Goal: Transaction & Acquisition: Purchase product/service

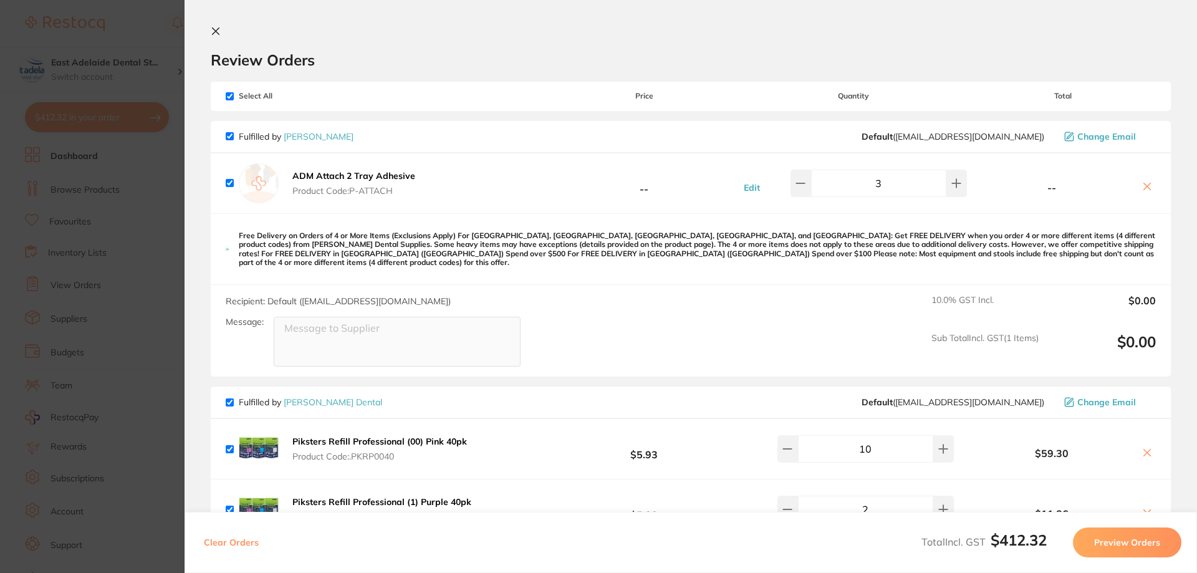
click at [145, 236] on section "Update RRP Set your pre negotiated price for this item. Item Agreed RRP (excl. …" at bounding box center [598, 286] width 1197 height 573
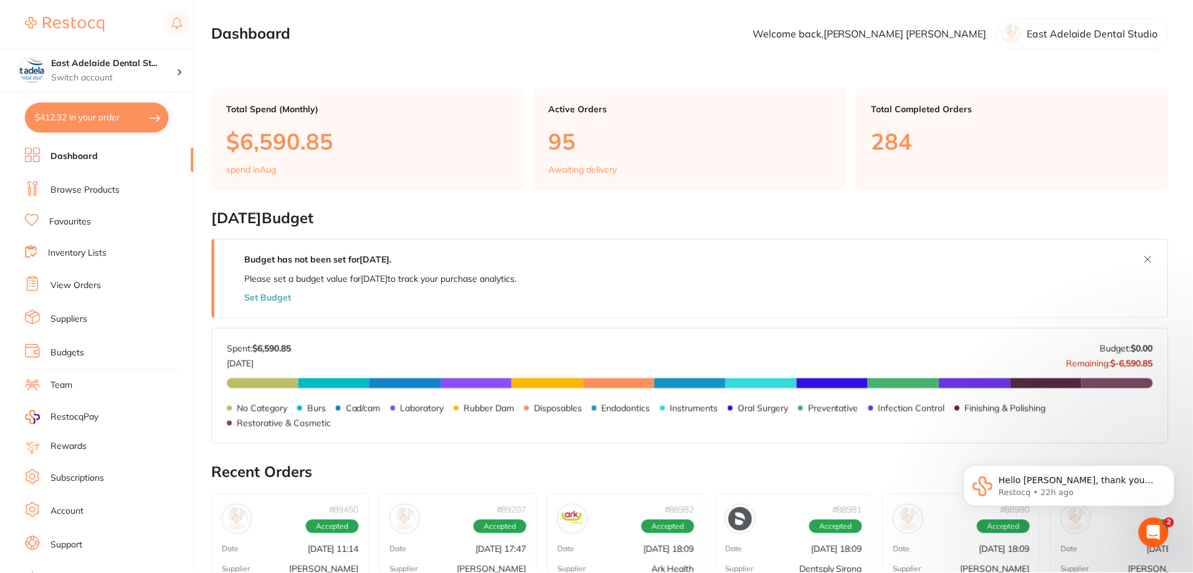
scroll to position [429, 0]
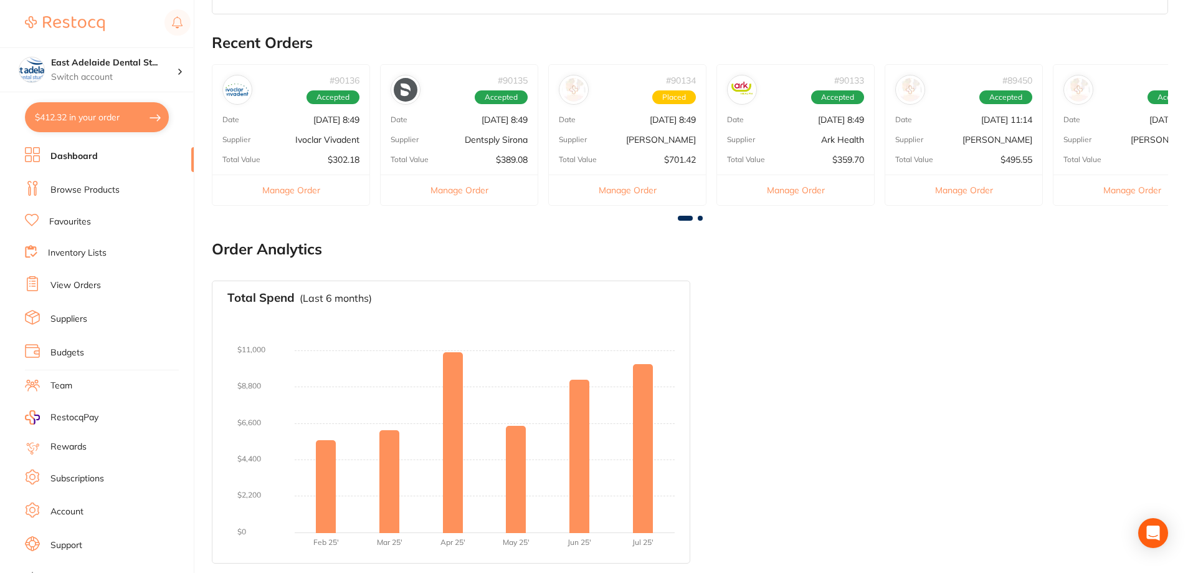
scroll to position [429, 0]
click at [811, 153] on div "# 90133 Accepted Date [DATE] 8:49 Supplier Ark Health Total Value $359.70 Manag…" at bounding box center [796, 134] width 158 height 141
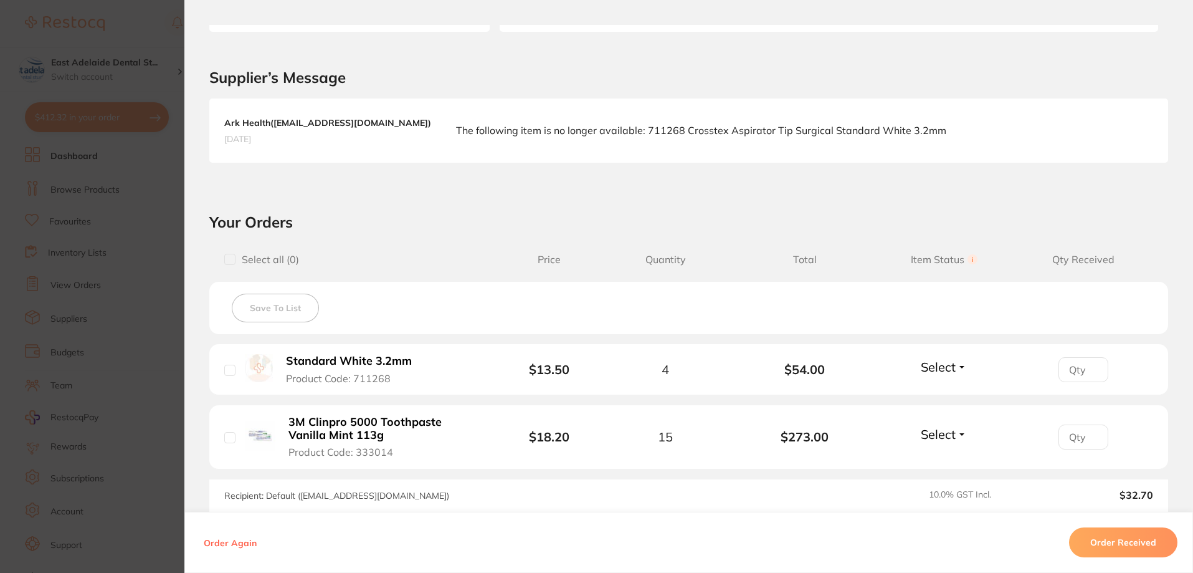
scroll to position [151, 0]
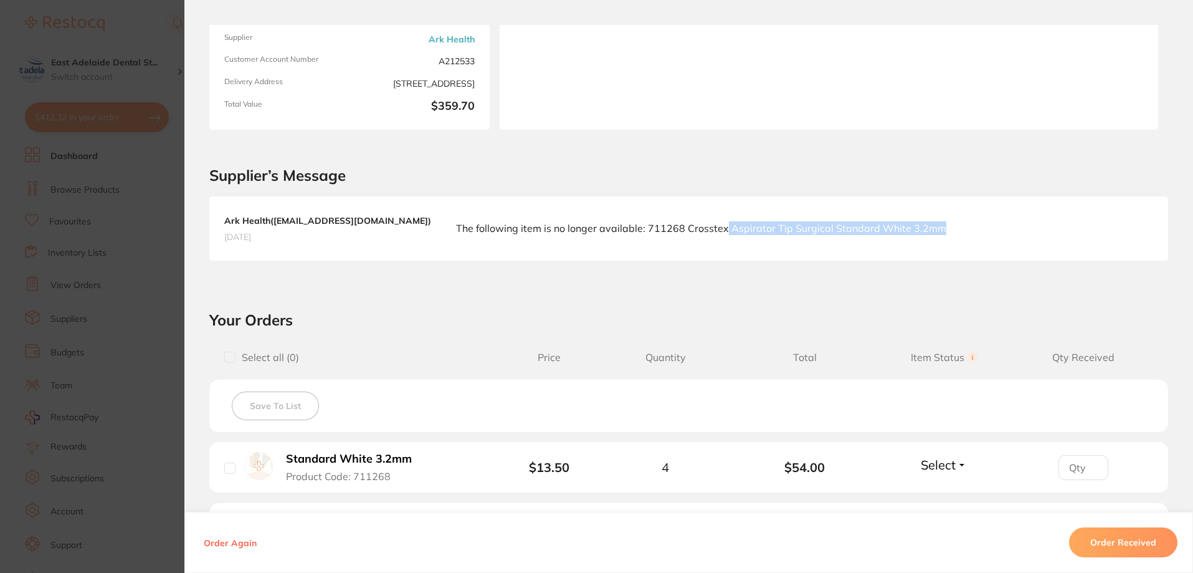
drag, startPoint x: 669, startPoint y: 228, endPoint x: 890, endPoint y: 231, distance: 220.6
click at [901, 225] on div "Ark Health ( [EMAIL_ADDRESS][DOMAIN_NAME] ) [DATE] The following item is no lon…" at bounding box center [688, 228] width 959 height 64
click at [873, 245] on div "Ark Health ( [EMAIL_ADDRESS][DOMAIN_NAME] ) [DATE] The following item is no lon…" at bounding box center [688, 228] width 959 height 64
click at [604, 246] on div "Ark Health ( [EMAIL_ADDRESS][DOMAIN_NAME] ) [DATE] The following item is no lon…" at bounding box center [688, 228] width 959 height 64
drag, startPoint x: 589, startPoint y: 228, endPoint x: 947, endPoint y: 224, distance: 357.7
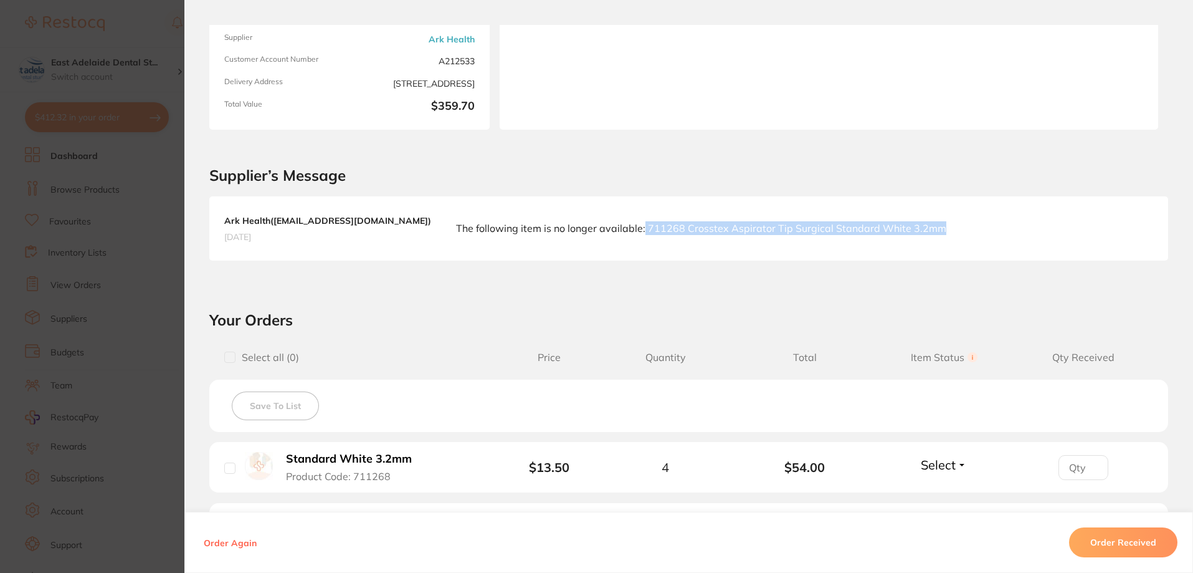
click at [947, 224] on div "Ark Health ( [EMAIL_ADDRESS][DOMAIN_NAME] ) [DATE] The following item is no lon…" at bounding box center [688, 228] width 959 height 64
copy p "711268 Crosstex Aspirator Tip Surgical Standard White 3.2mm"
click at [963, 267] on section "Supplier’s Message Ark Health ( [EMAIL_ADDRESS][DOMAIN_NAME] ) [DATE] The follo…" at bounding box center [688, 208] width 1009 height 156
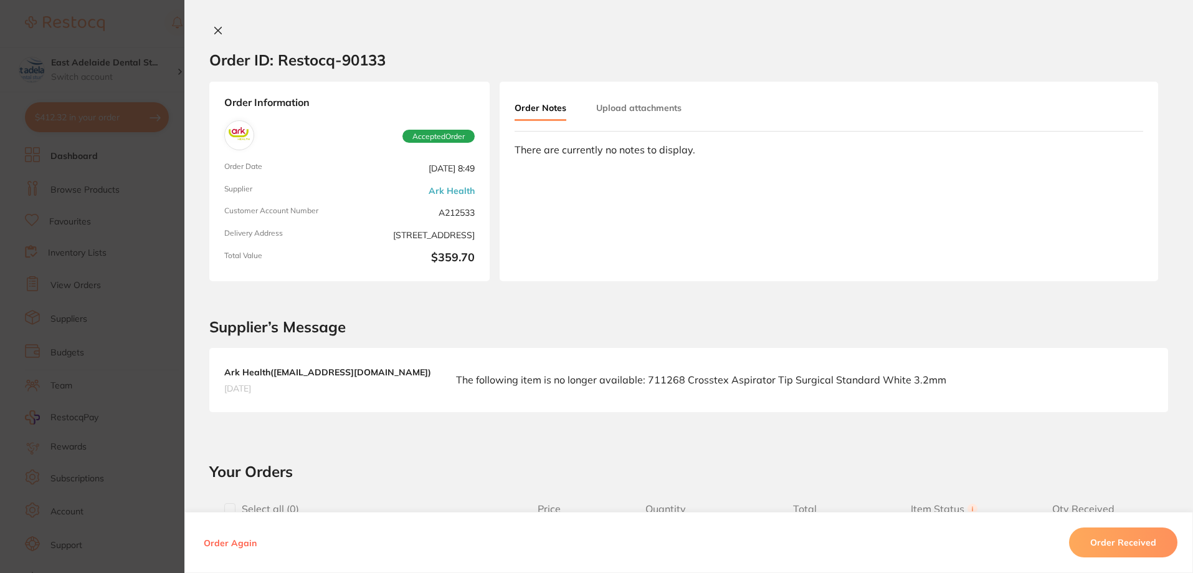
scroll to position [118, 0]
click at [146, 244] on section "Order ID: Restocq- 90133 Order Information Accepted Order Order Date [DATE] 8:4…" at bounding box center [596, 286] width 1193 height 573
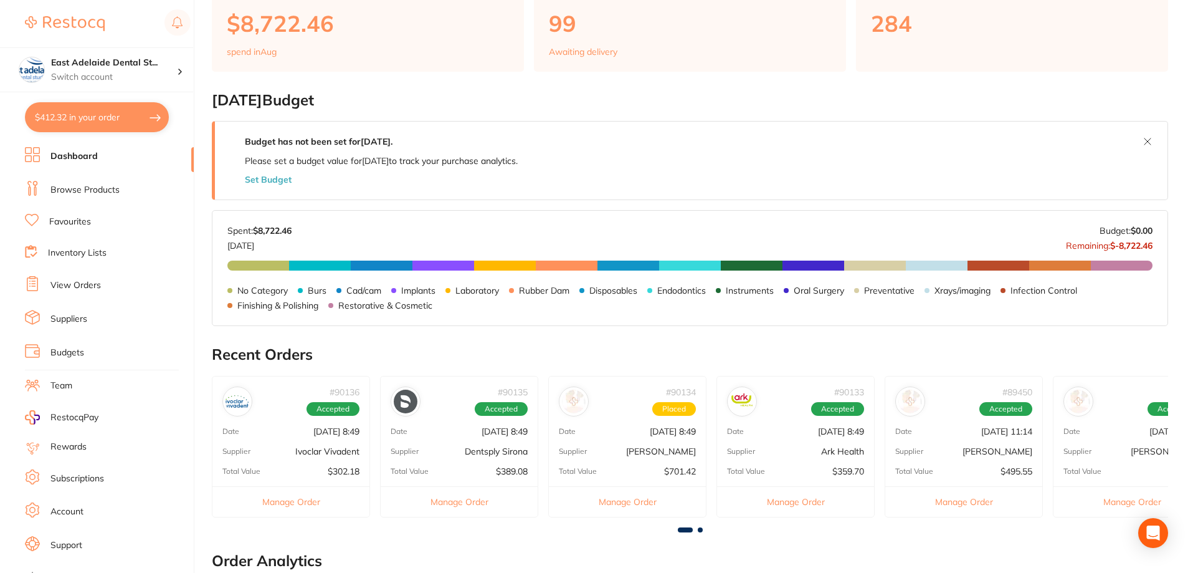
click at [667, 432] on p "[DATE] 8:49" at bounding box center [673, 431] width 46 height 10
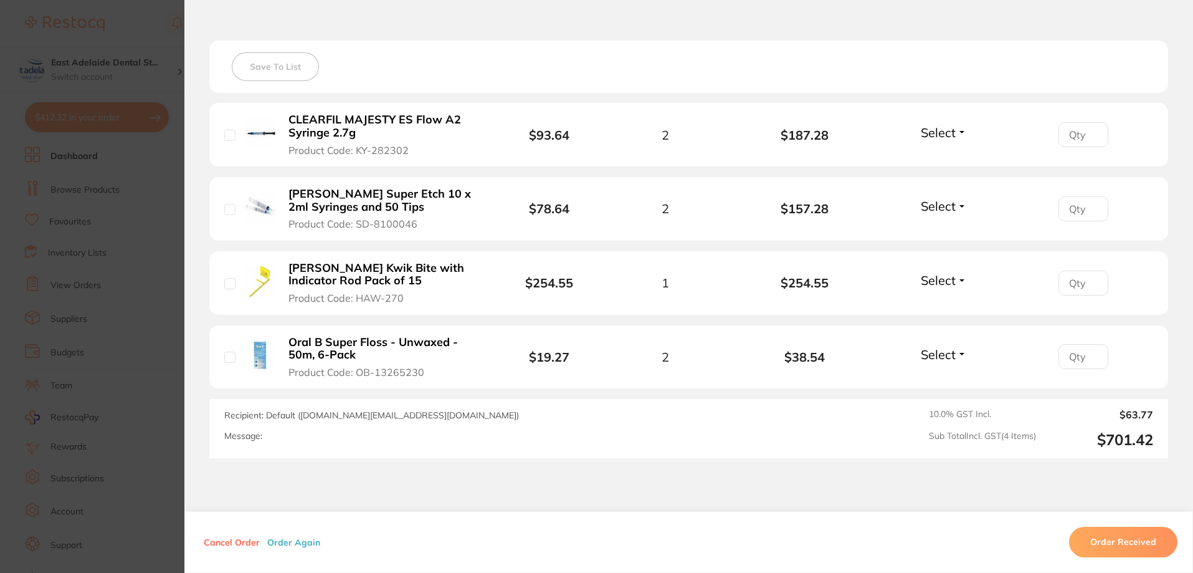
scroll to position [374, 0]
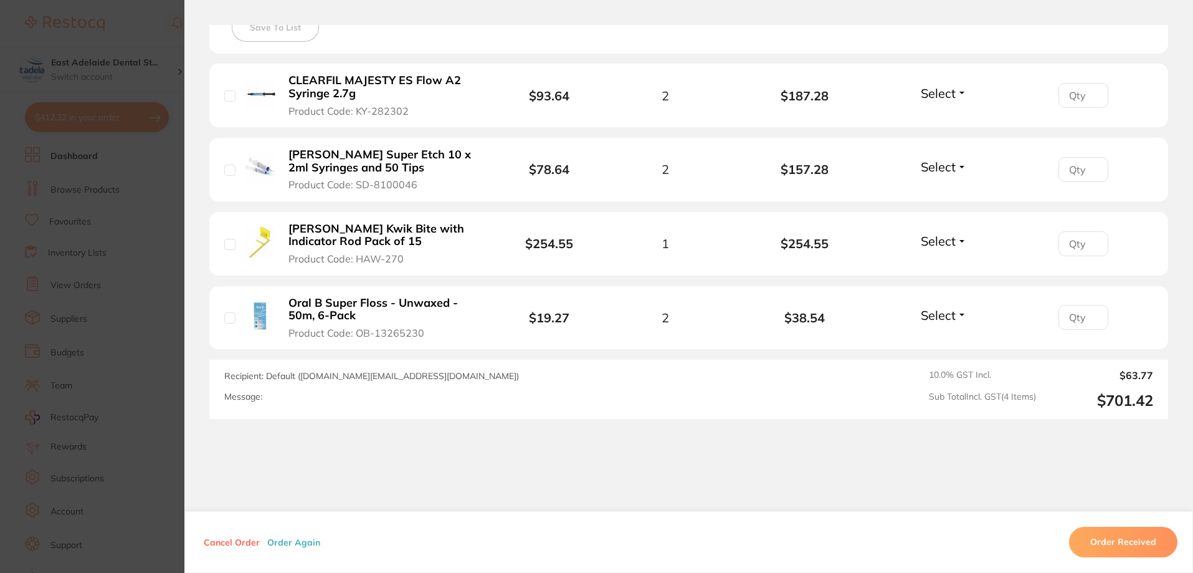
click at [102, 226] on section "Order ID: Restocq- 90134 Order Information Placed Order Order Date [DATE] 8:49 …" at bounding box center [596, 286] width 1193 height 573
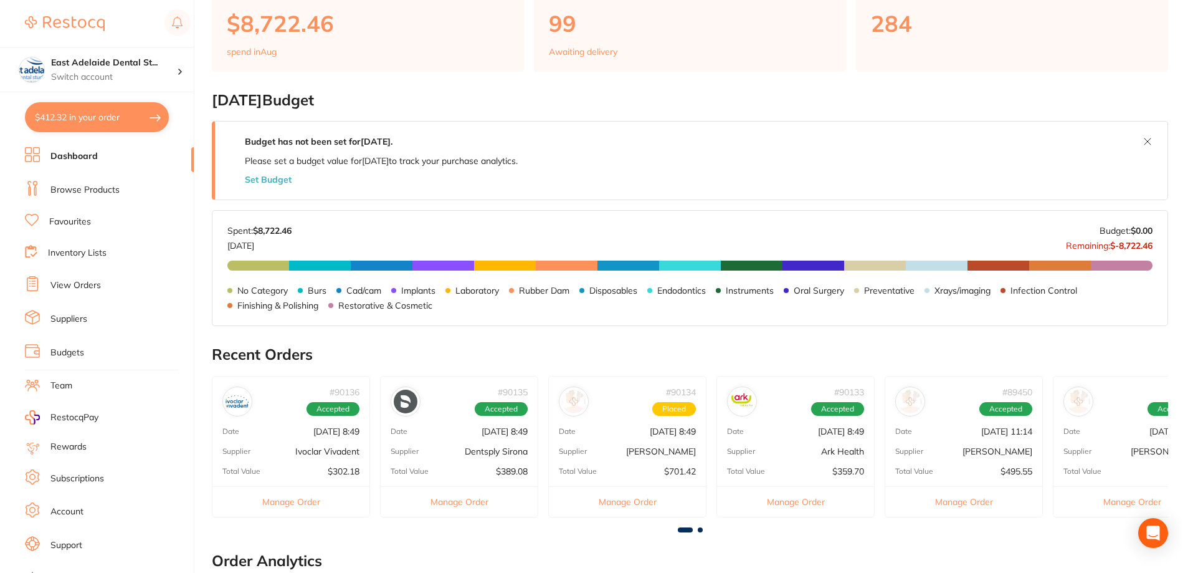
click at [499, 444] on div "# 90135 Accepted Date [DATE] 8:49 Supplier Dentsply Sirona Total Value $389.08 …" at bounding box center [459, 446] width 158 height 141
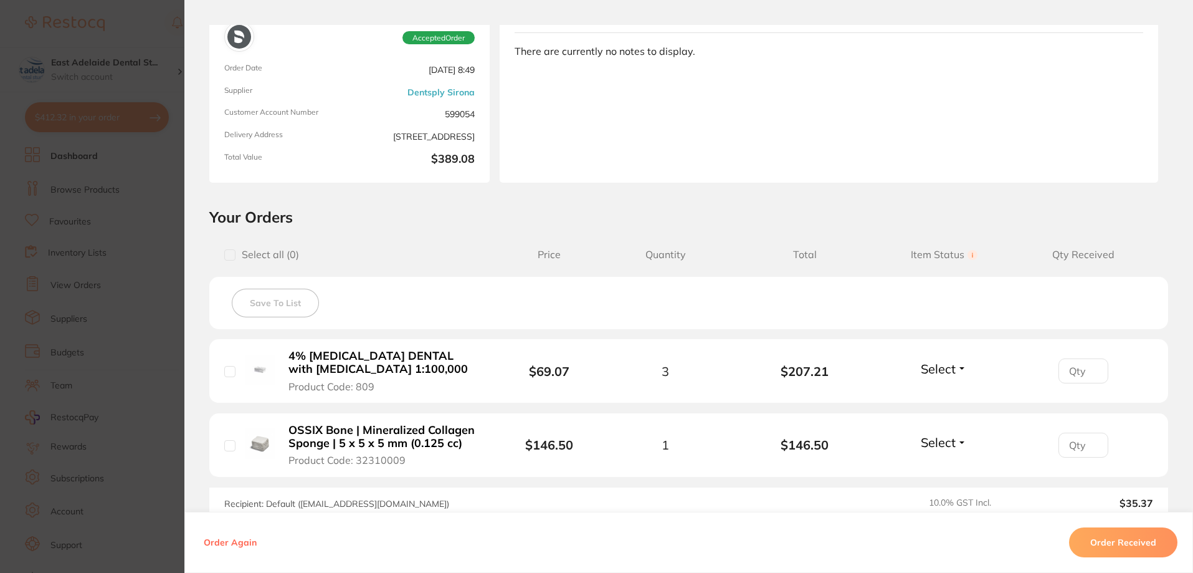
scroll to position [258, 0]
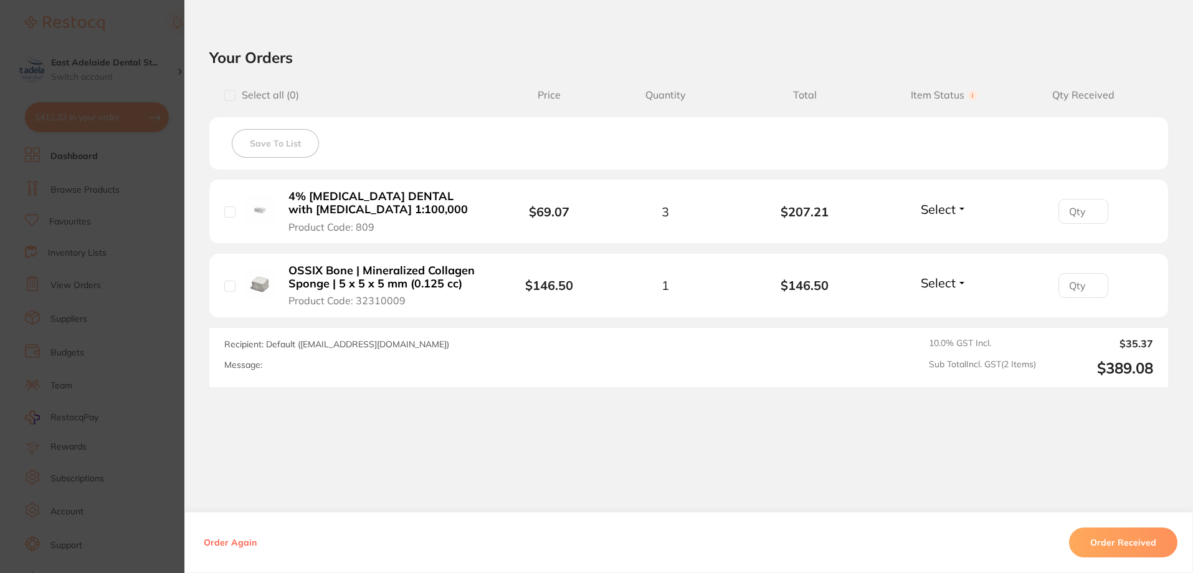
click at [134, 315] on section "Order ID: Restocq- 90135 Order Information Accepted Order Order Date [DATE] 8:4…" at bounding box center [596, 286] width 1193 height 573
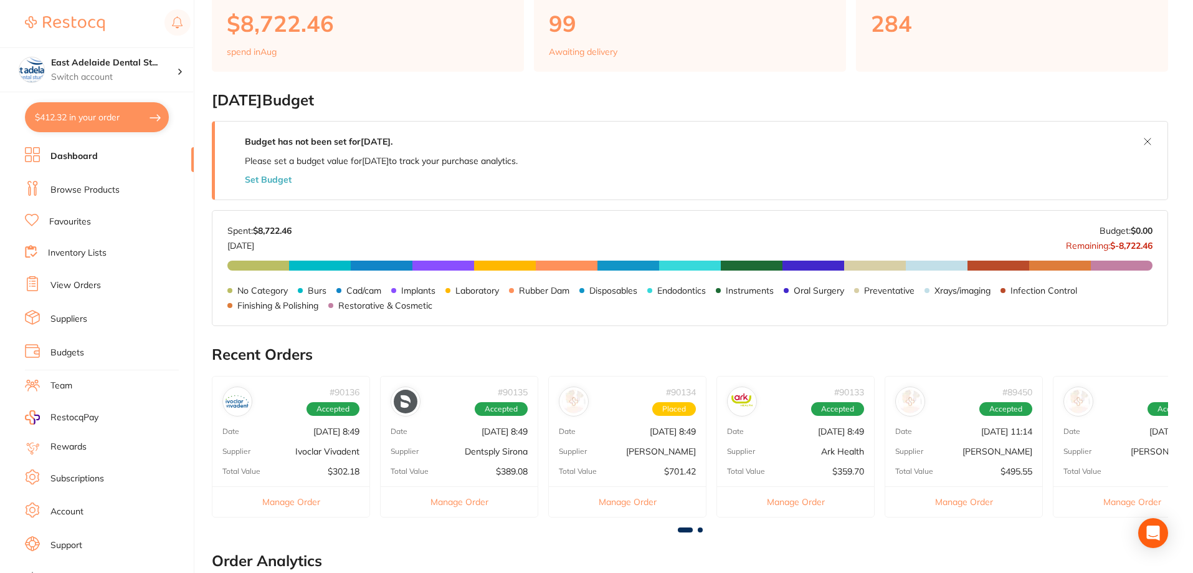
click at [69, 150] on li "Dashboard" at bounding box center [109, 156] width 169 height 19
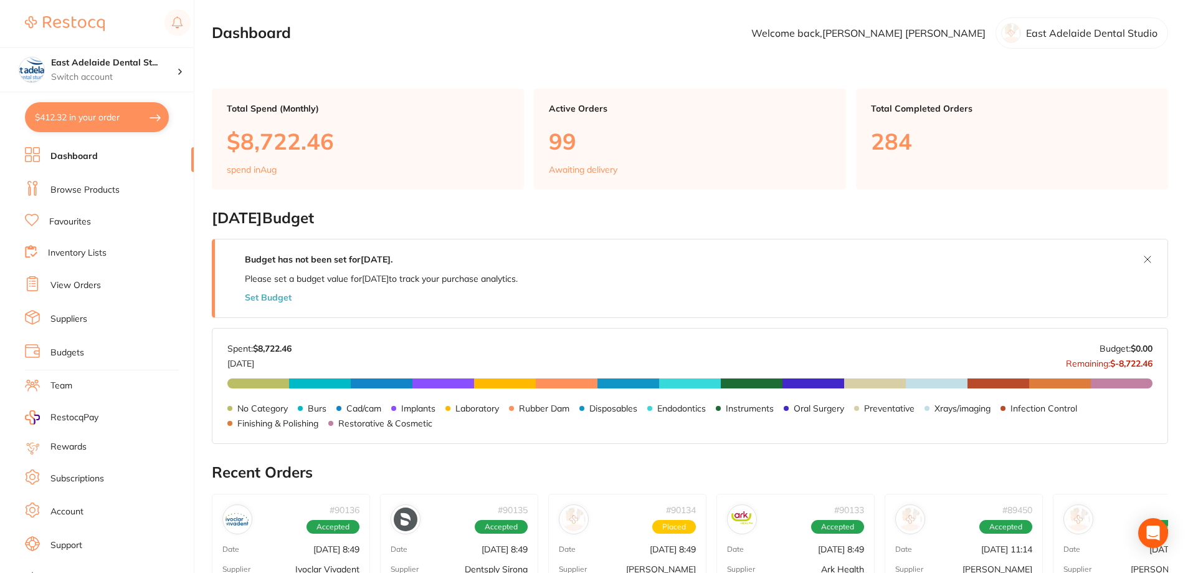
click at [78, 184] on link "Browse Products" at bounding box center [84, 190] width 69 height 12
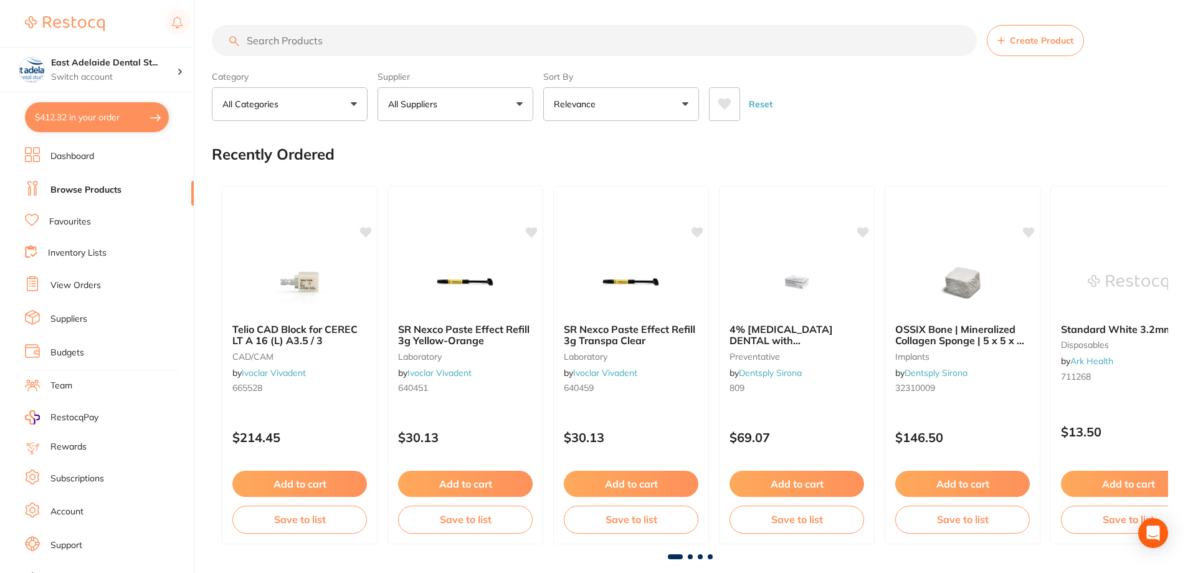
click at [572, 41] on input "search" at bounding box center [594, 40] width 765 height 31
click at [581, 39] on input "search" at bounding box center [594, 40] width 765 height 31
type input "a"
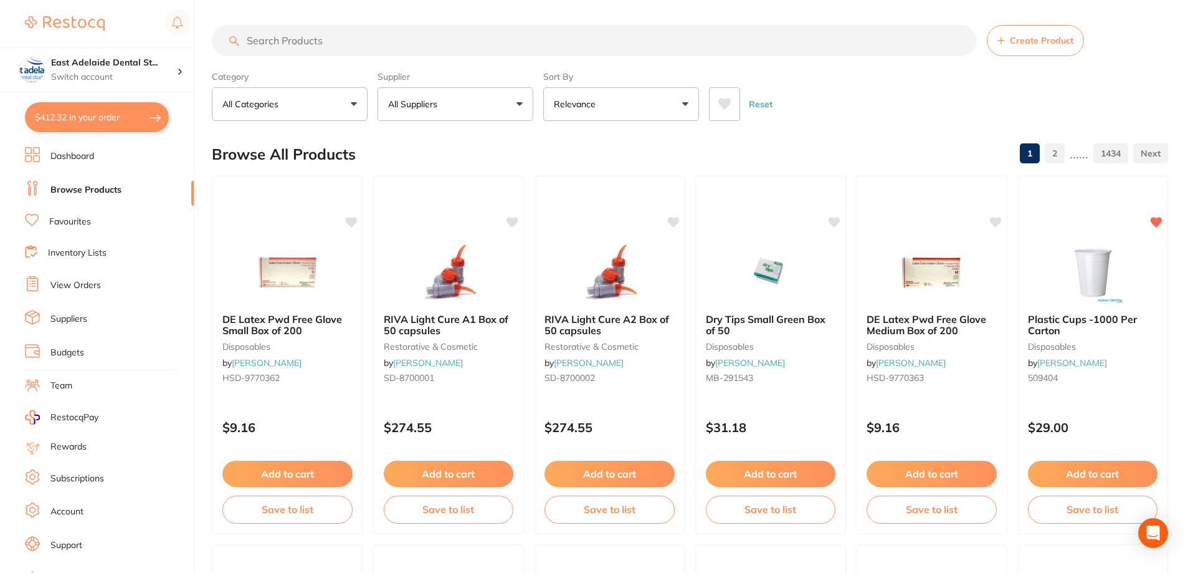
click at [409, 36] on input "search" at bounding box center [594, 40] width 765 height 31
click at [362, 45] on input "search" at bounding box center [594, 40] width 765 height 31
paste input "Surgical Aspirator Tip"
type input "Surgical Aspirator Tip white"
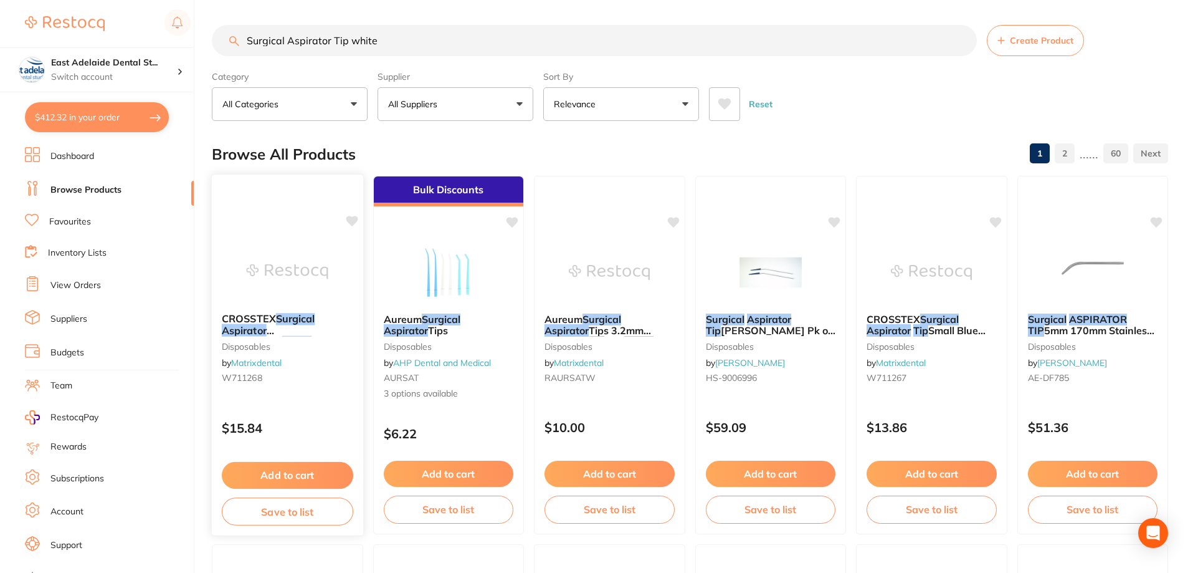
click at [297, 277] on img at bounding box center [288, 271] width 82 height 63
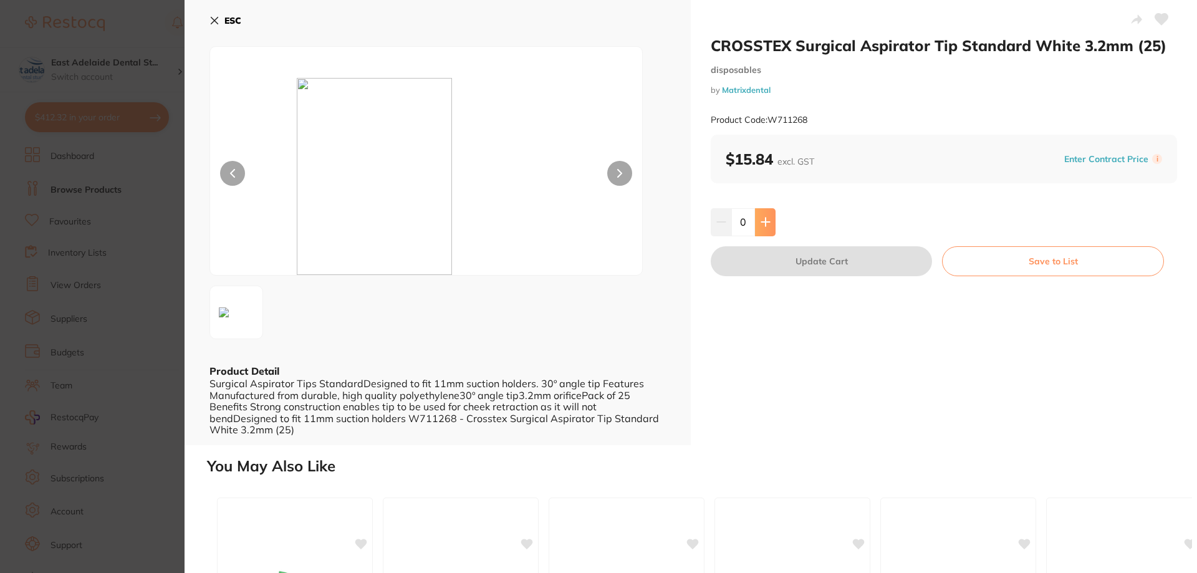
click at [766, 216] on button at bounding box center [765, 221] width 21 height 27
type input "2"
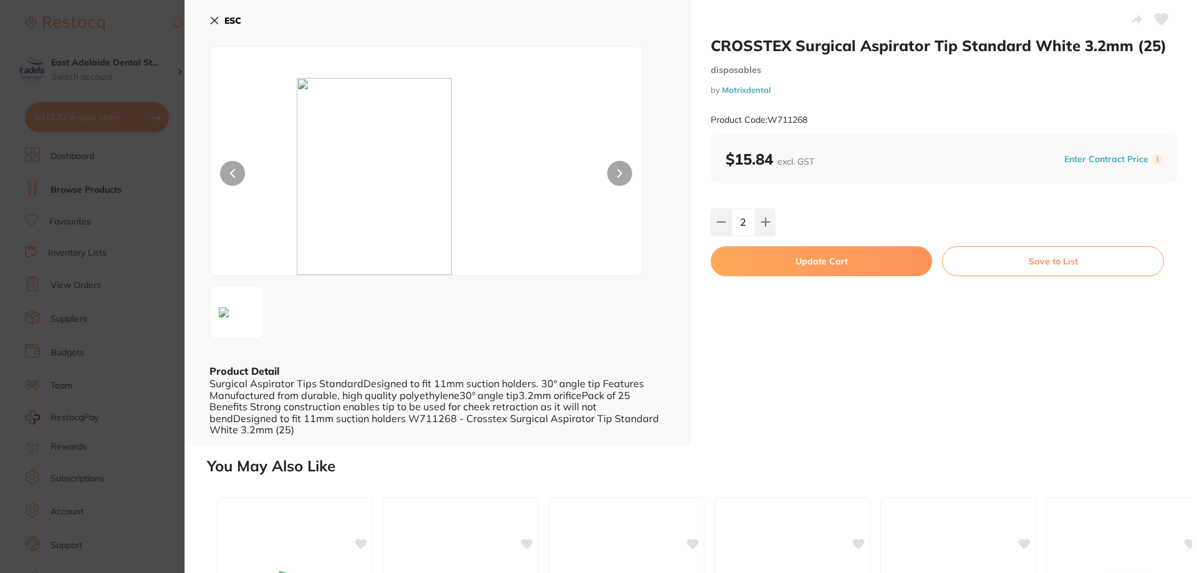
click at [849, 264] on button "Update Cart" at bounding box center [820, 261] width 221 height 30
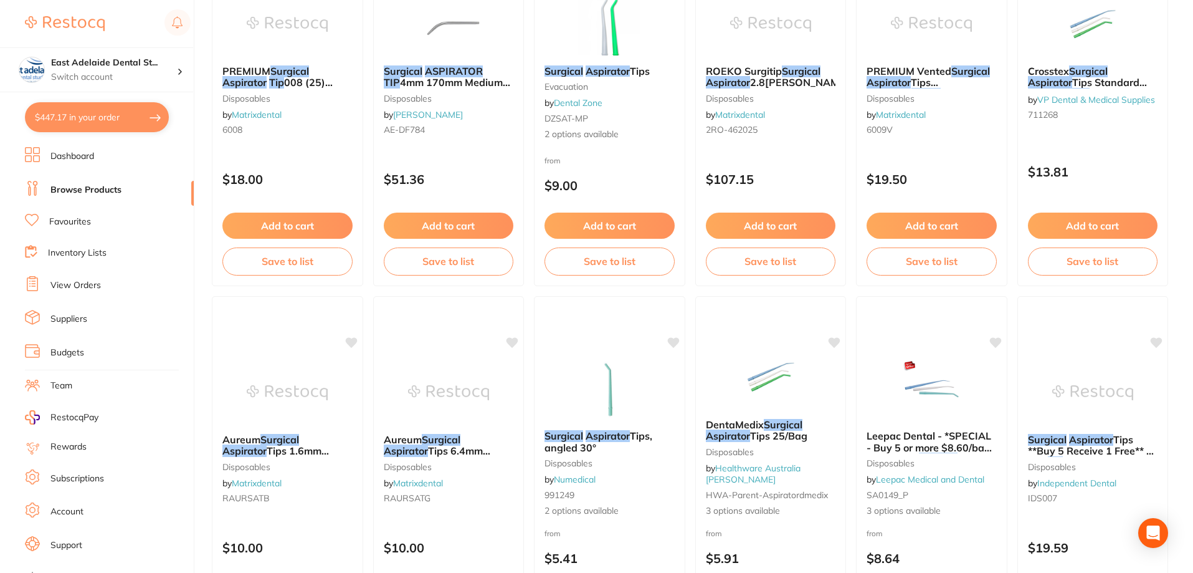
scroll to position [180, 0]
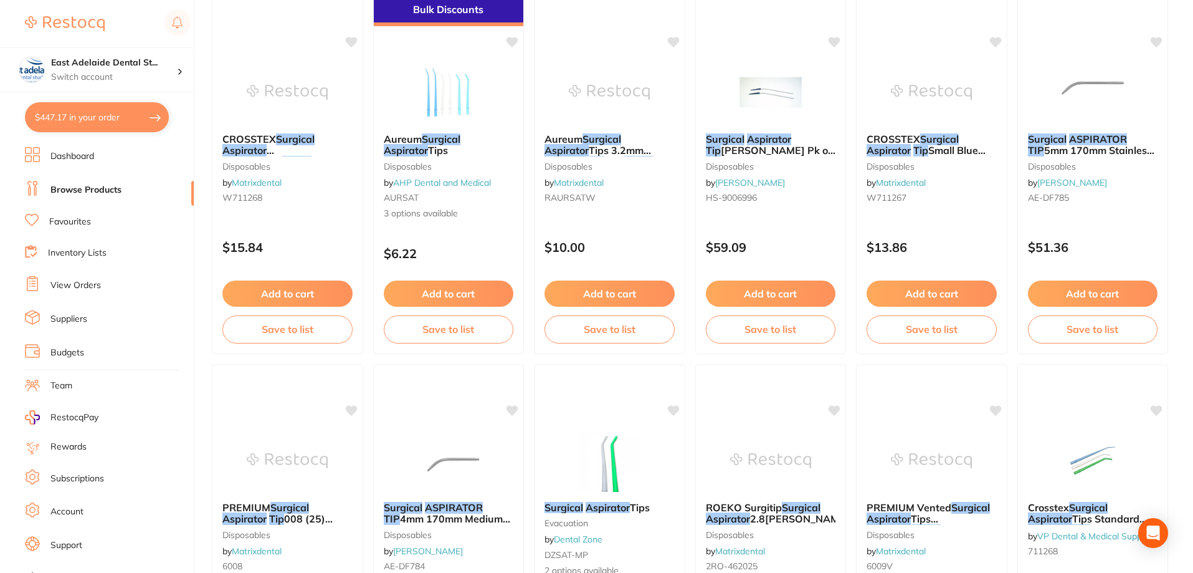
click at [77, 153] on link "Dashboard" at bounding box center [72, 156] width 44 height 12
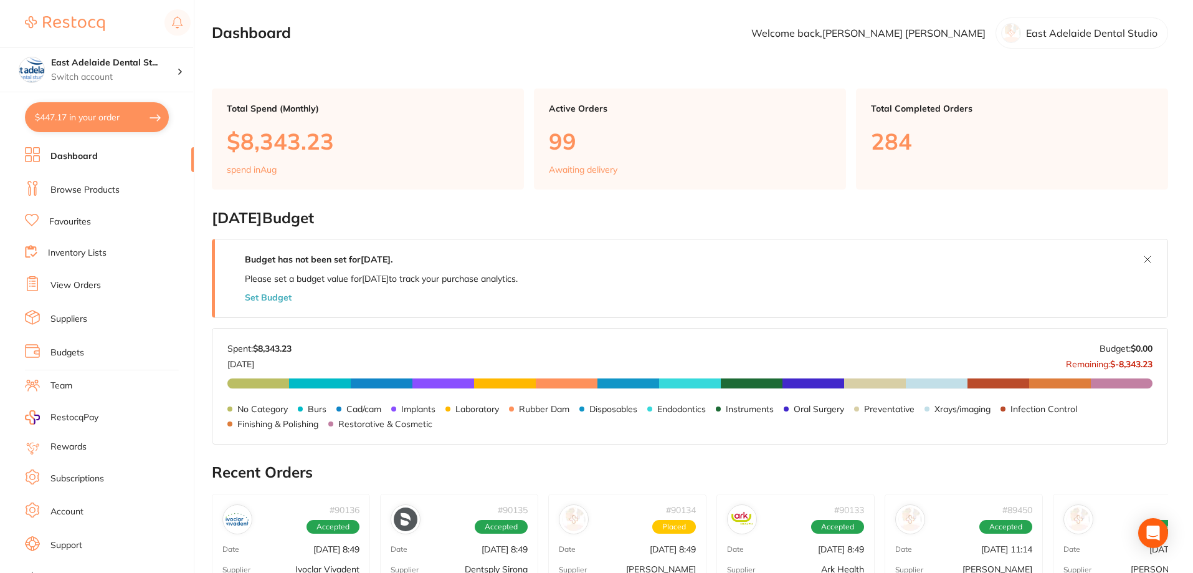
click at [128, 123] on button "$447.17 in your order" at bounding box center [97, 117] width 144 height 30
checkbox input "true"
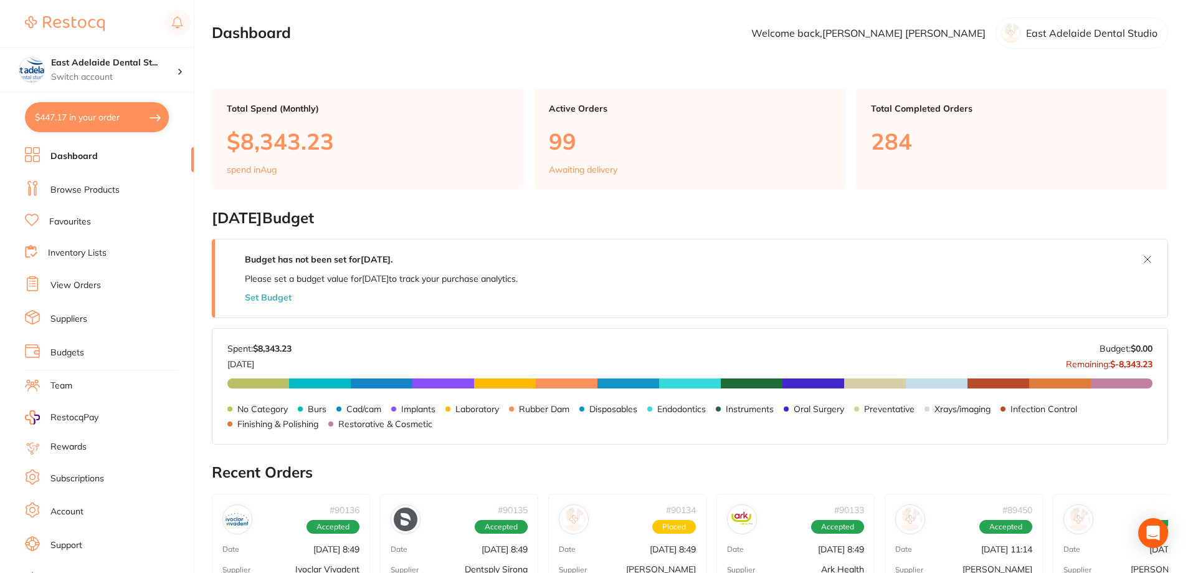
checkbox input "true"
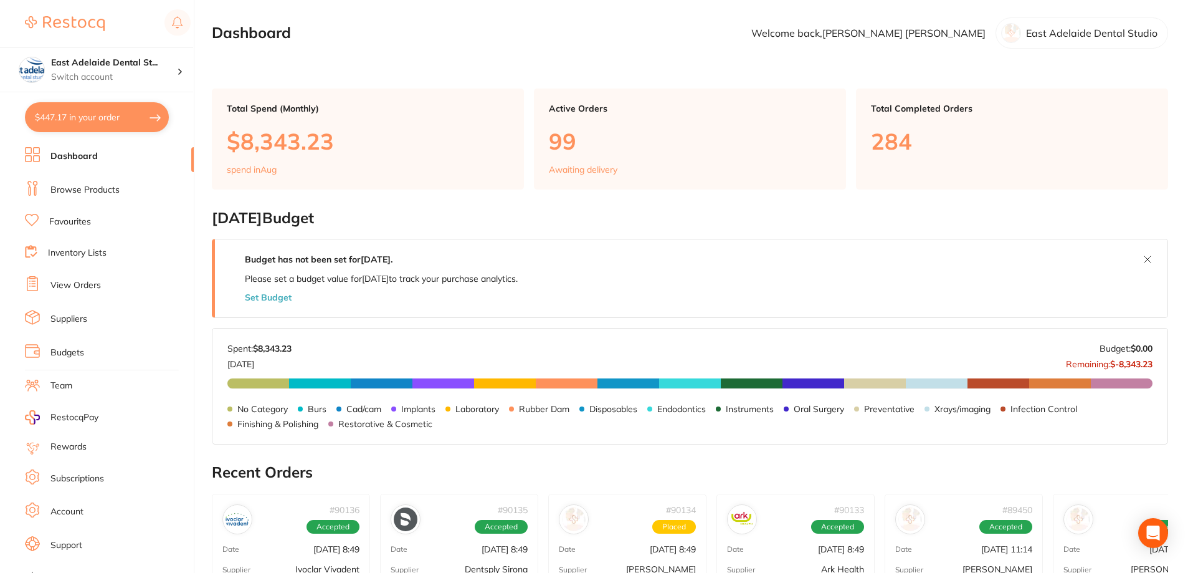
checkbox input "true"
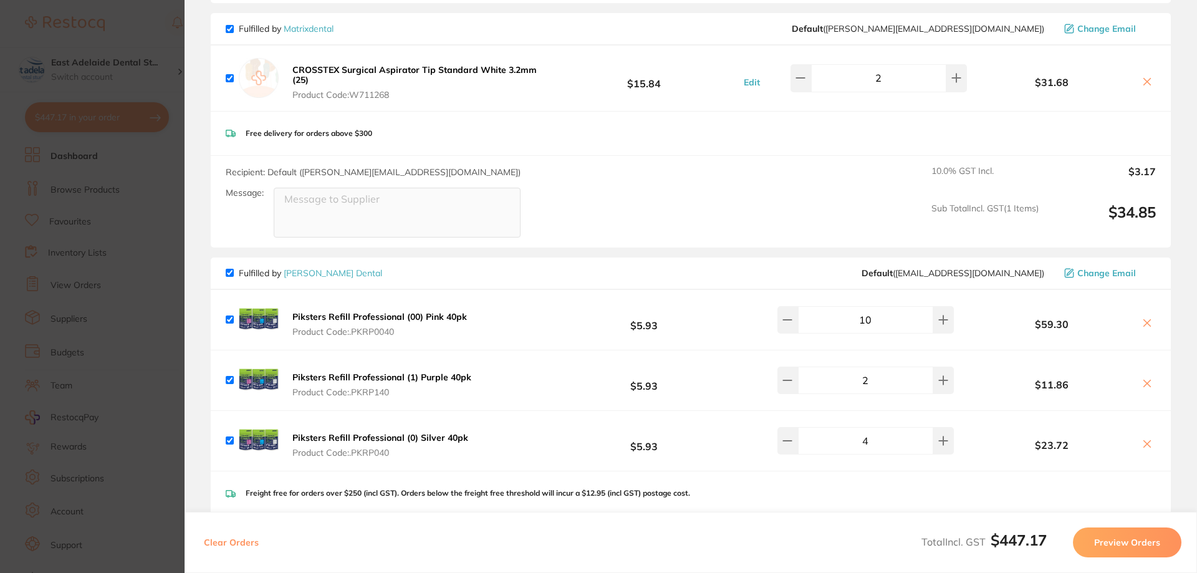
scroll to position [187, 0]
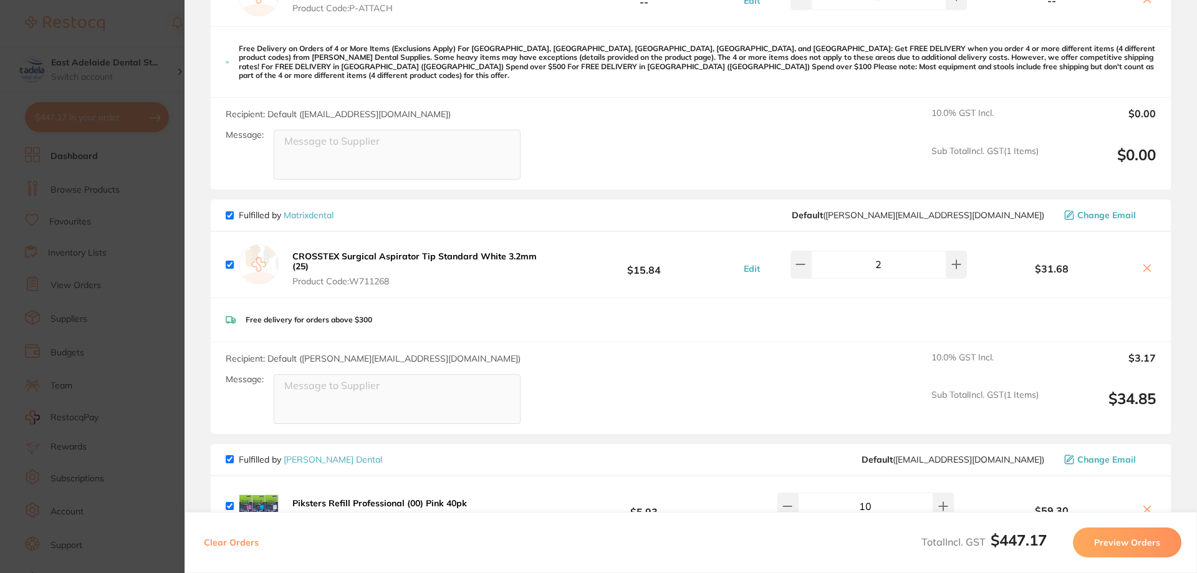
drag, startPoint x: 117, startPoint y: 297, endPoint x: 206, endPoint y: 166, distance: 158.8
click at [120, 296] on section "Update RRP Set your pre negotiated price for this item. Item Agreed RRP (excl. …" at bounding box center [598, 286] width 1197 height 573
